Goal: Ask a question

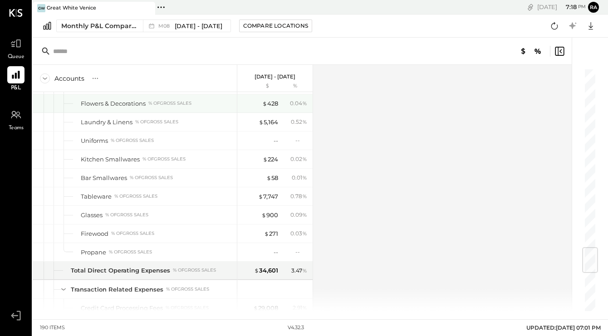
scroll to position [1522, 0]
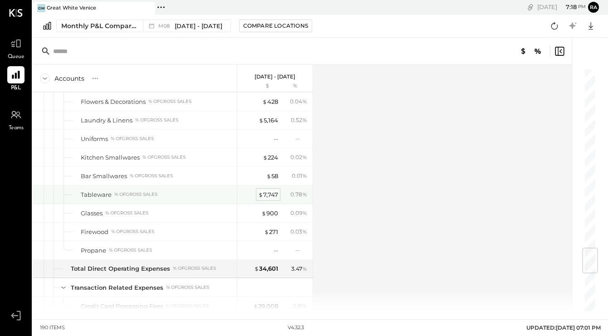
click at [273, 195] on div "$ 7,747" at bounding box center [268, 194] width 20 height 9
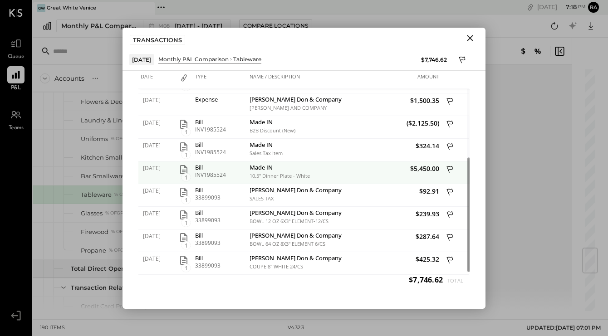
click at [183, 170] on icon "button" at bounding box center [183, 169] width 7 height 9
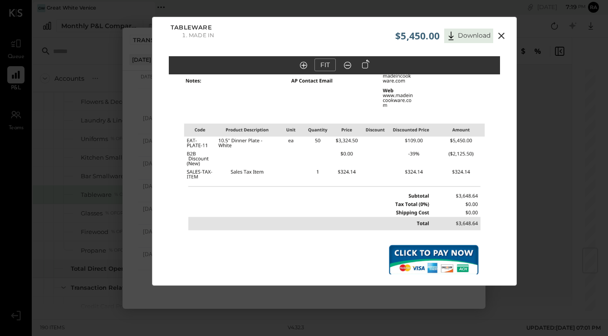
click at [500, 34] on icon at bounding box center [501, 35] width 11 height 11
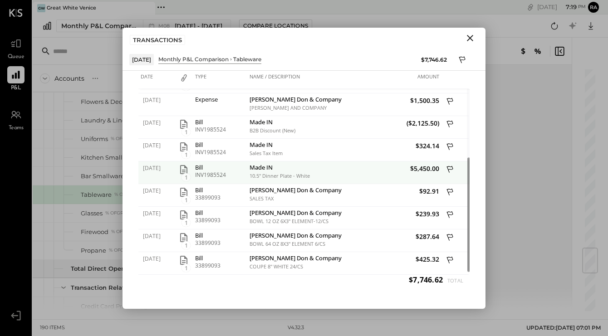
click at [449, 171] on icon at bounding box center [450, 170] width 8 height 11
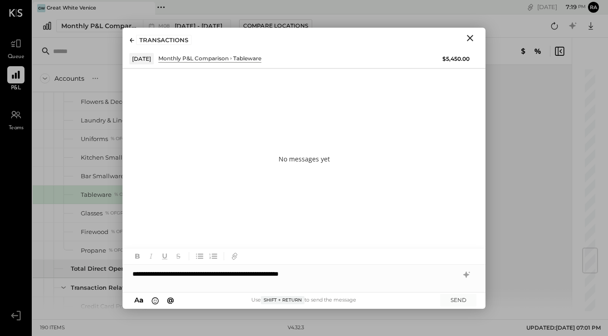
click at [463, 37] on button "Close" at bounding box center [470, 38] width 16 height 12
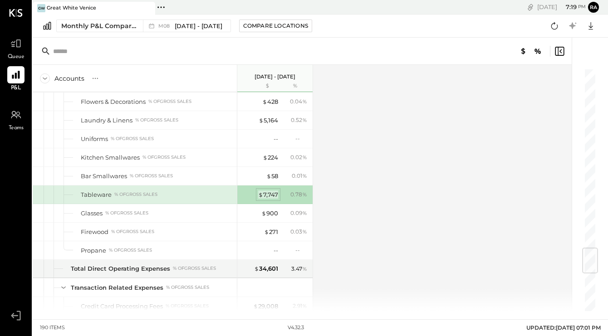
click at [267, 194] on div "$ 7,747" at bounding box center [268, 194] width 20 height 9
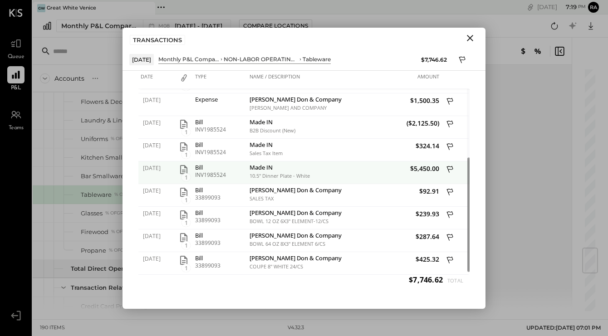
click at [429, 166] on span "$5,450.00" at bounding box center [392, 168] width 93 height 9
click at [187, 172] on icon "button" at bounding box center [183, 169] width 7 height 9
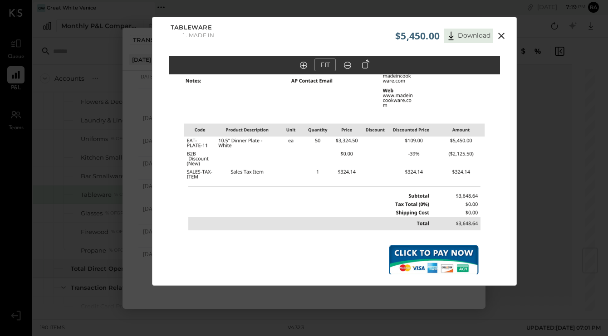
click at [499, 34] on icon at bounding box center [501, 35] width 11 height 11
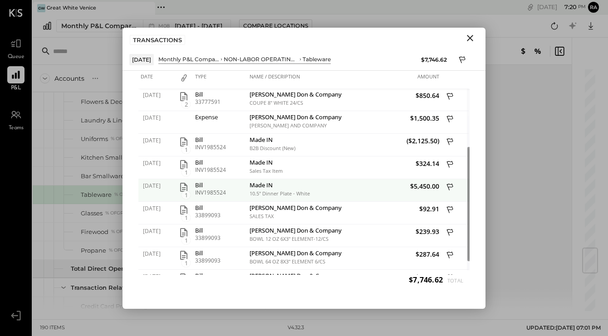
click at [450, 186] on icon at bounding box center [450, 187] width 8 height 11
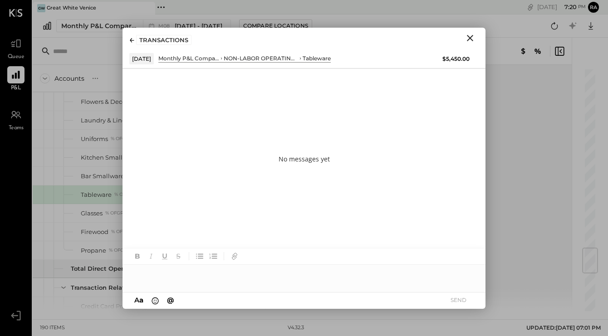
click at [278, 276] on div at bounding box center [303, 274] width 363 height 18
click at [132, 274] on div "*******" at bounding box center [303, 274] width 363 height 18
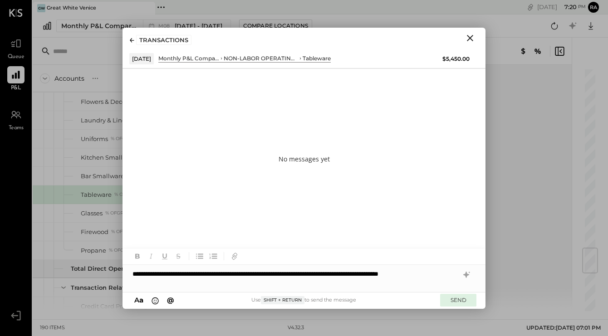
click at [465, 299] on button "SEND" at bounding box center [458, 300] width 36 height 12
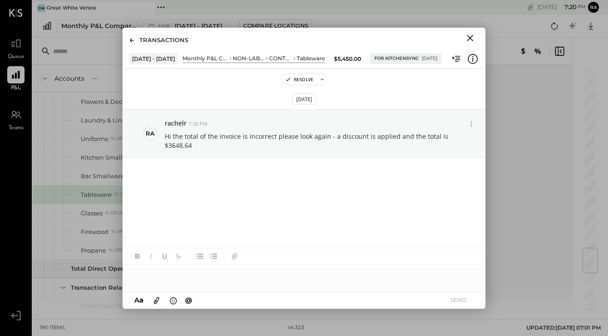
click at [473, 39] on icon "Close" at bounding box center [469, 38] width 11 height 11
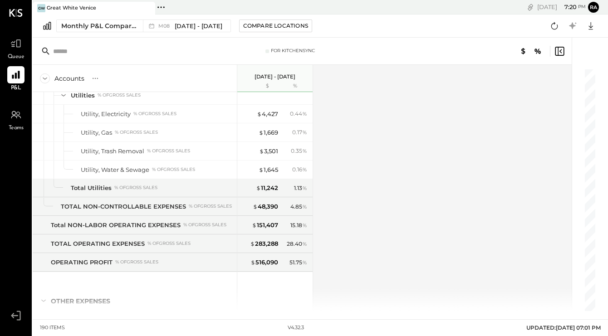
scroll to position [2489, 0]
